Goal: Task Accomplishment & Management: Manage account settings

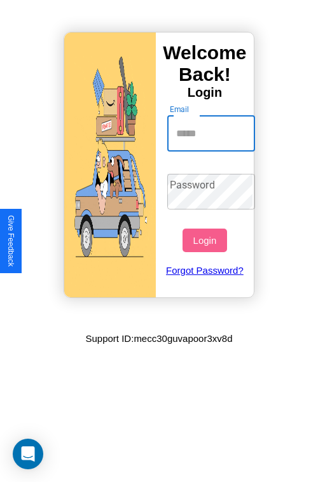
click at [213, 133] on input "Email" at bounding box center [211, 134] width 88 height 36
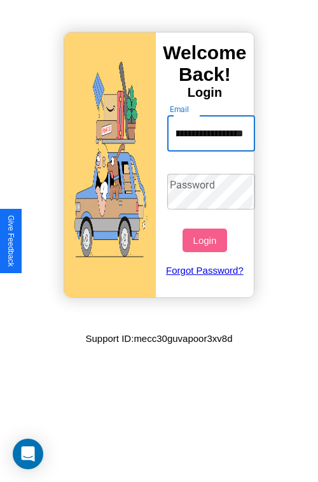
scroll to position [0, 62]
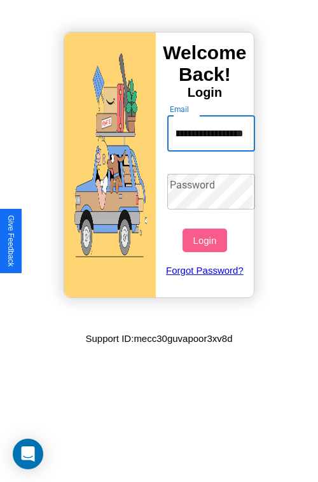
type input "**********"
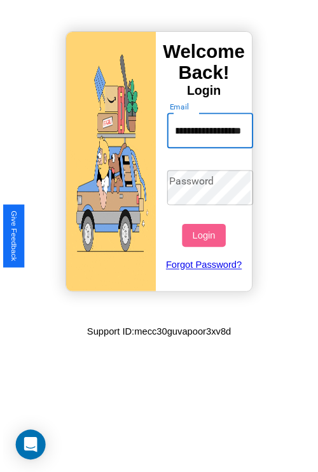
scroll to position [0, 0]
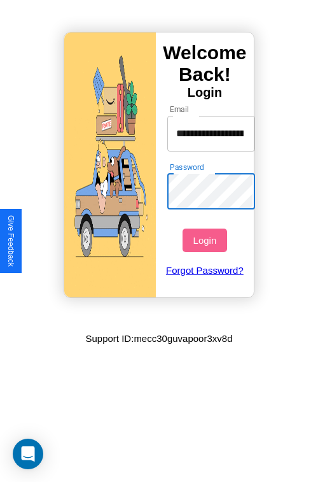
click at [206, 240] on button "Login" at bounding box center [205, 240] width 44 height 24
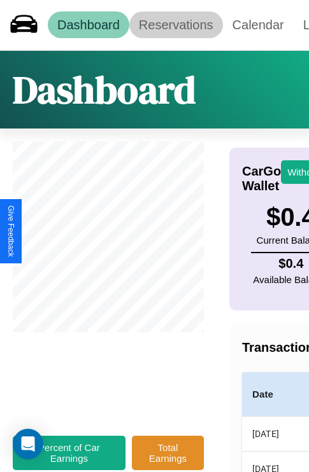
click at [176, 25] on link "Reservations" at bounding box center [176, 24] width 94 height 27
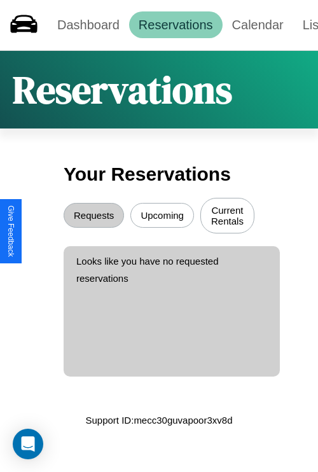
click at [227, 217] on button "Current Rentals" at bounding box center [227, 216] width 54 height 36
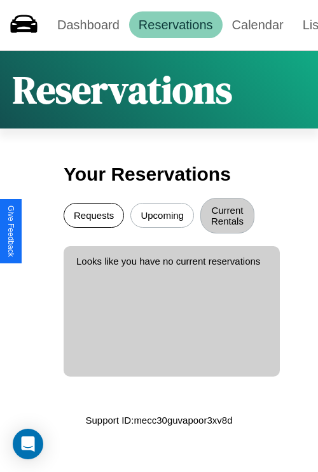
click at [94, 217] on button "Requests" at bounding box center [94, 215] width 60 height 25
